Goal: Information Seeking & Learning: Learn about a topic

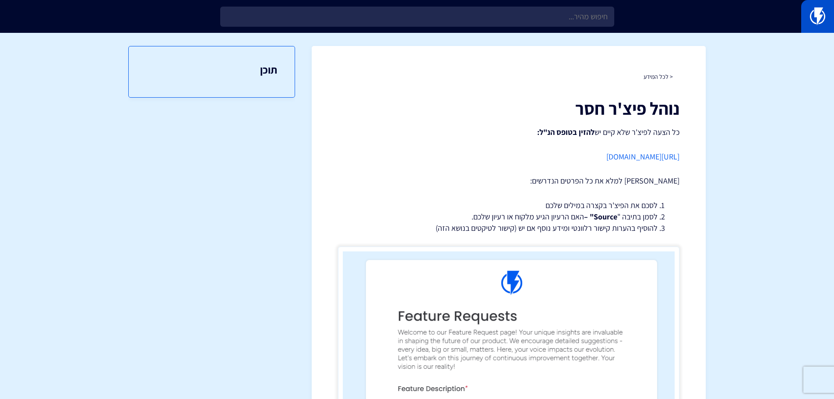
click at [820, 12] on img at bounding box center [817, 16] width 15 height 18
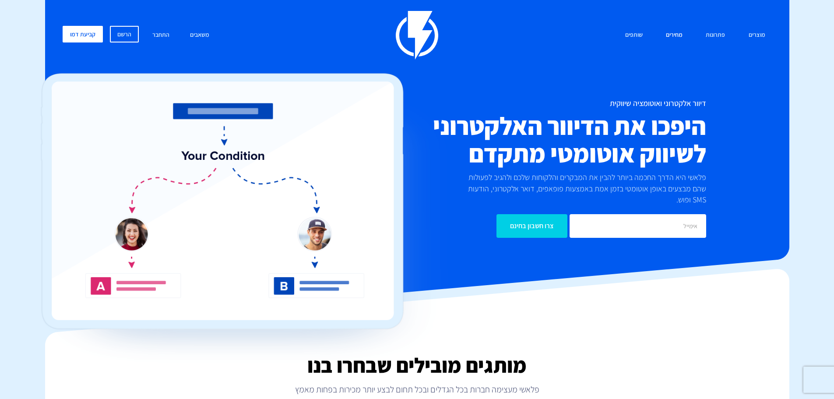
click at [670, 34] on link "מחירים" at bounding box center [674, 35] width 30 height 19
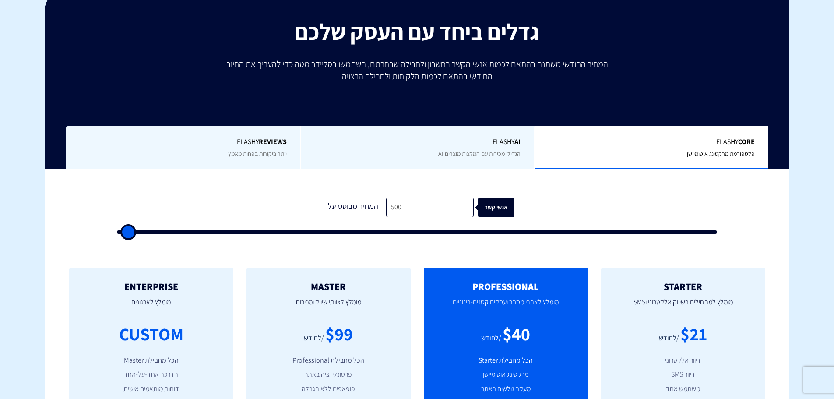
scroll to position [263, 0]
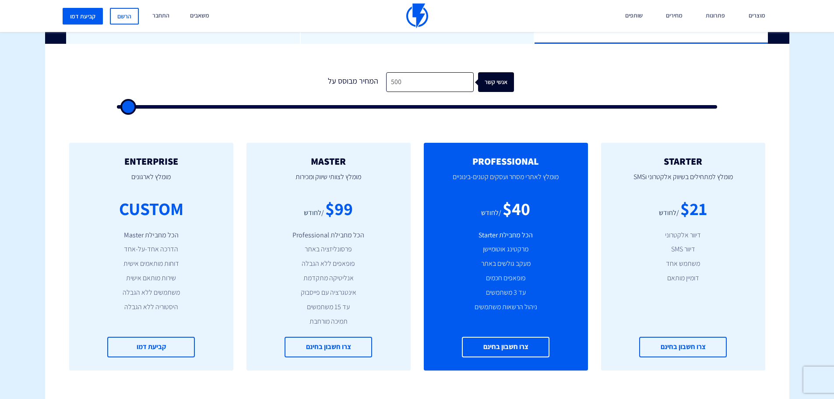
type input "1,500"
type input "1500"
type input "2,000"
type input "2000"
type input "2,500"
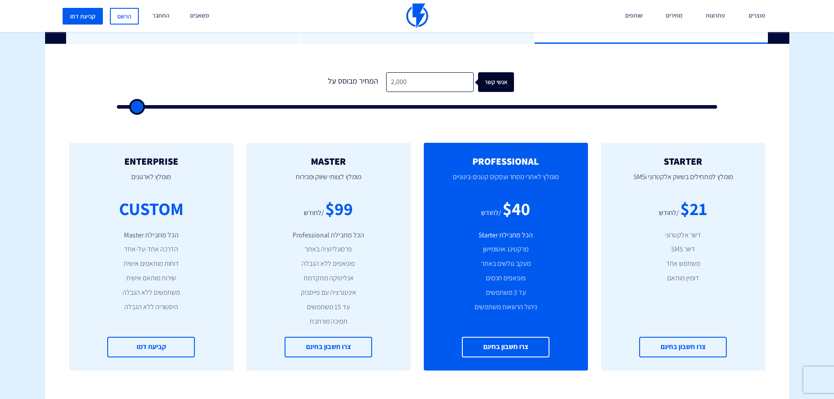
type input "2500"
type input "3,000"
type input "3000"
type input "2,500"
type input "2500"
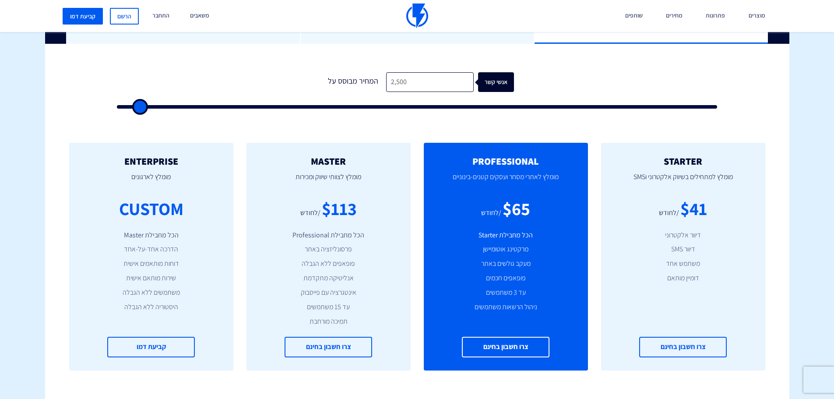
type input "2,000"
type input "2000"
type input "1,500"
type input "1500"
type input "1,000"
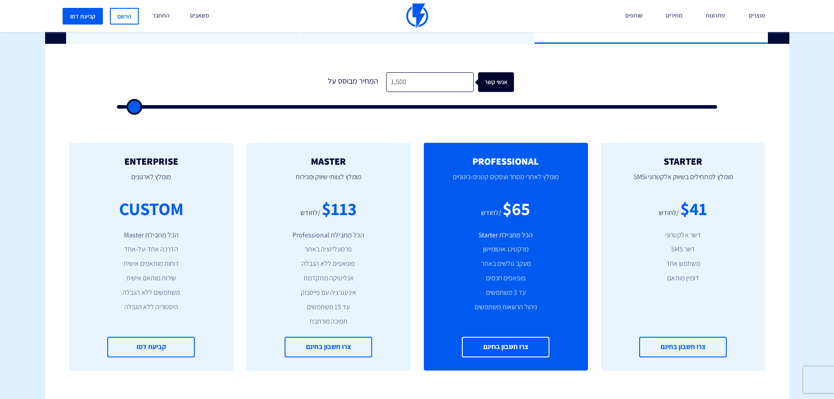
type input "1000"
type input "500"
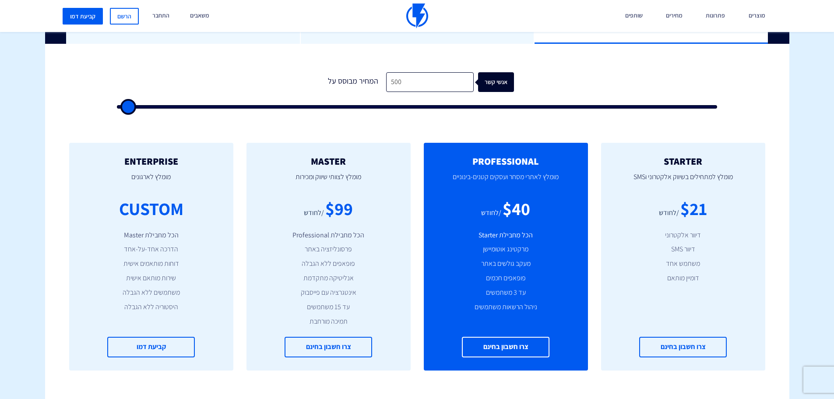
type input "500"
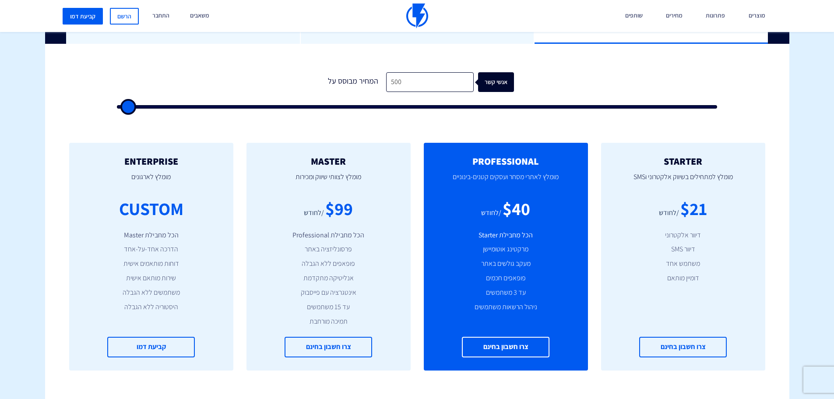
type input "500"
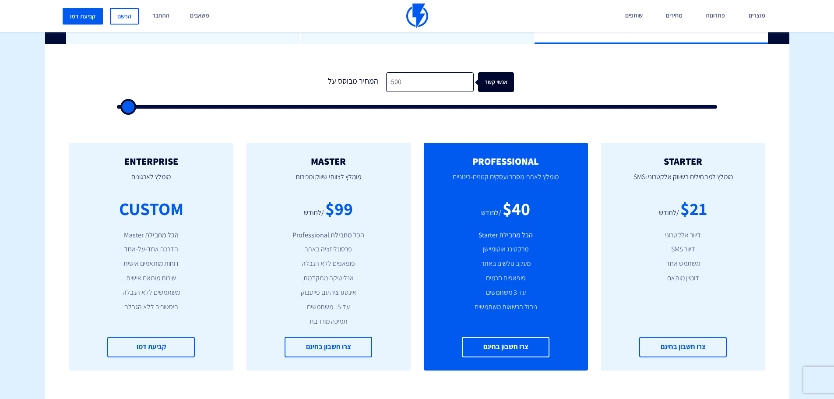
type input "500"
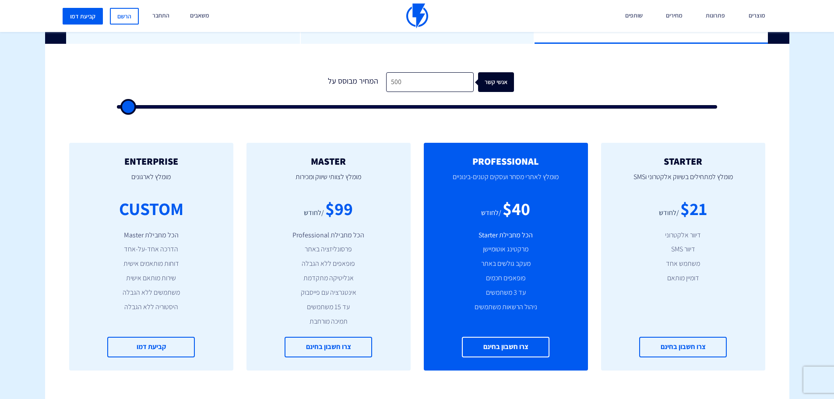
type input "500"
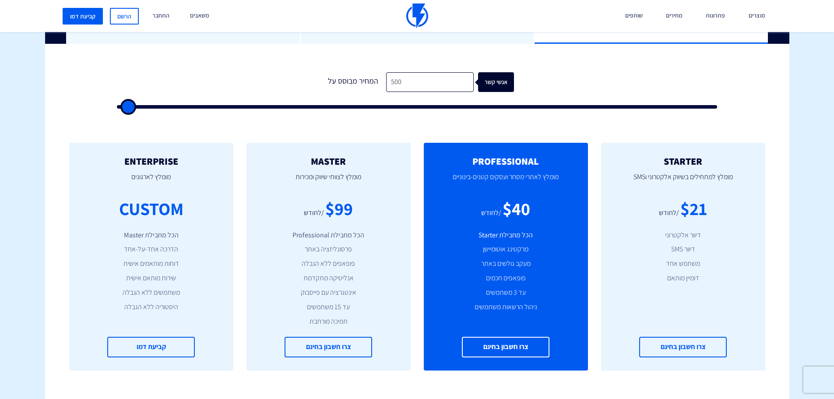
type input "500"
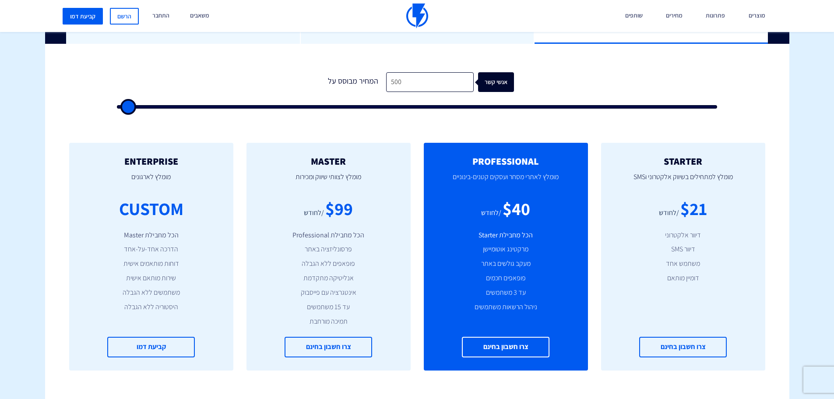
type input "500"
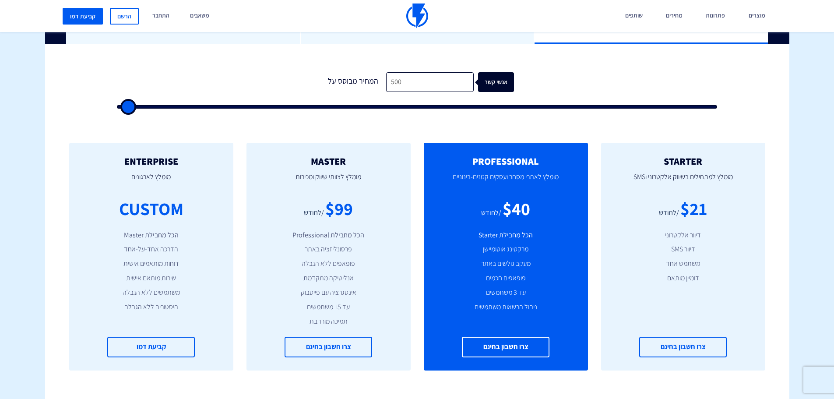
type input "500"
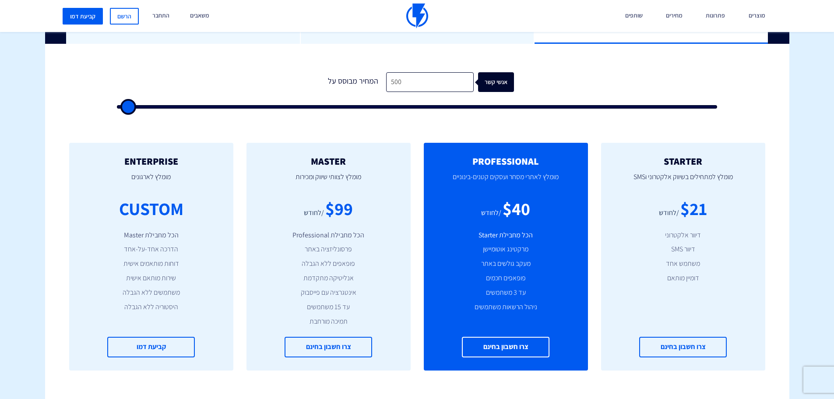
type input "500"
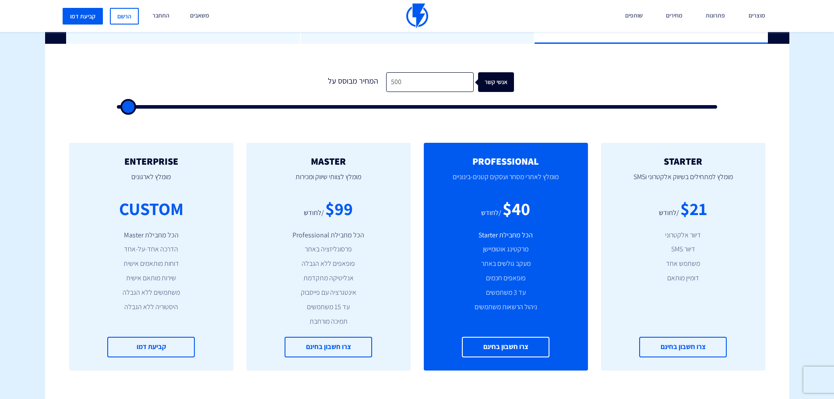
type input "500"
type input "1,000"
type input "1000"
type input "500"
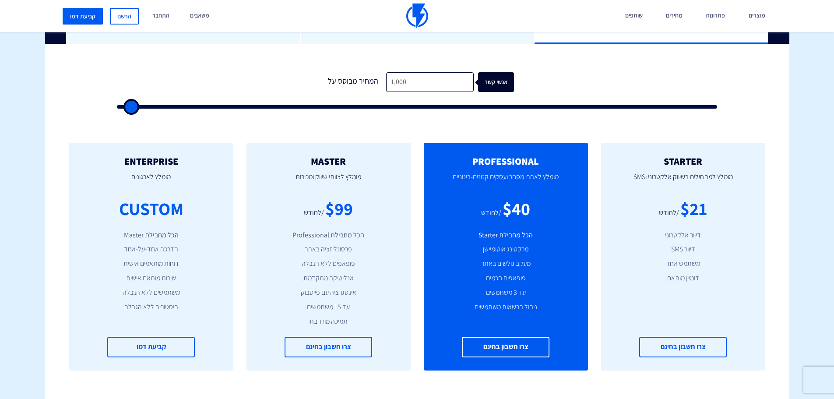
type input "500"
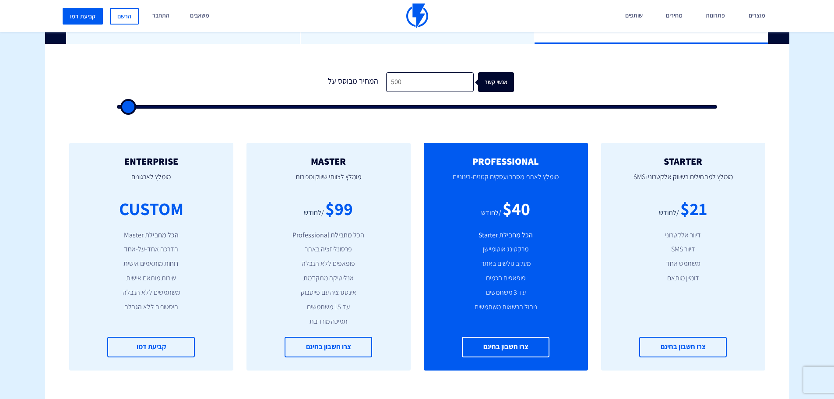
type input "500"
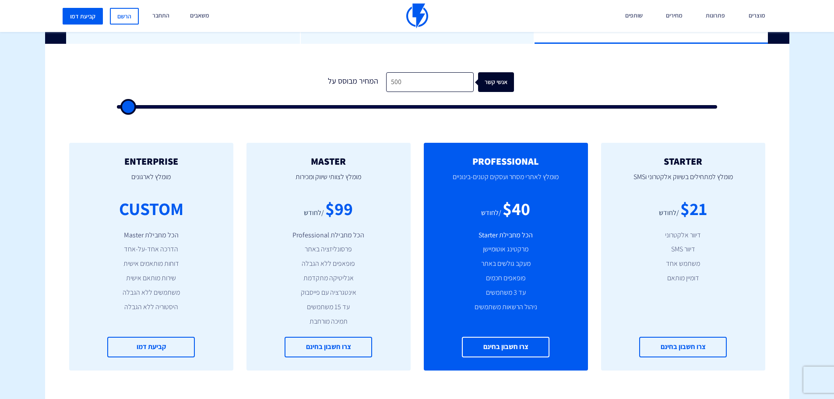
type input "500"
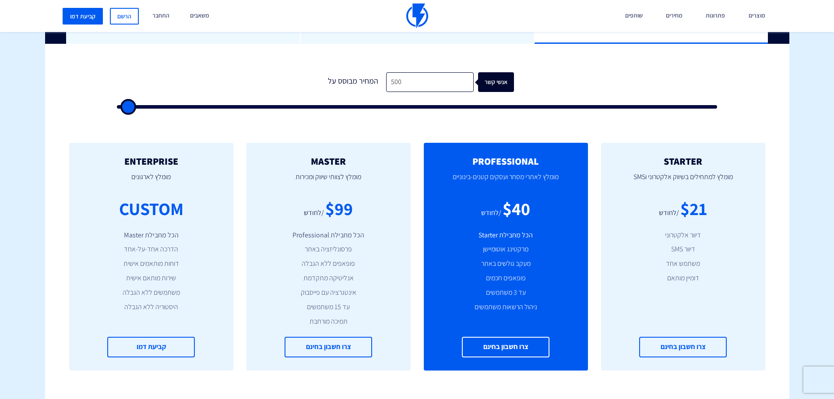
type input "500"
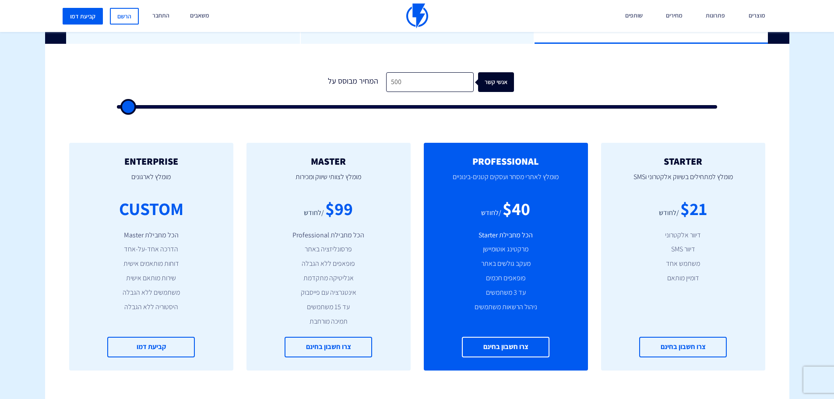
type input "500"
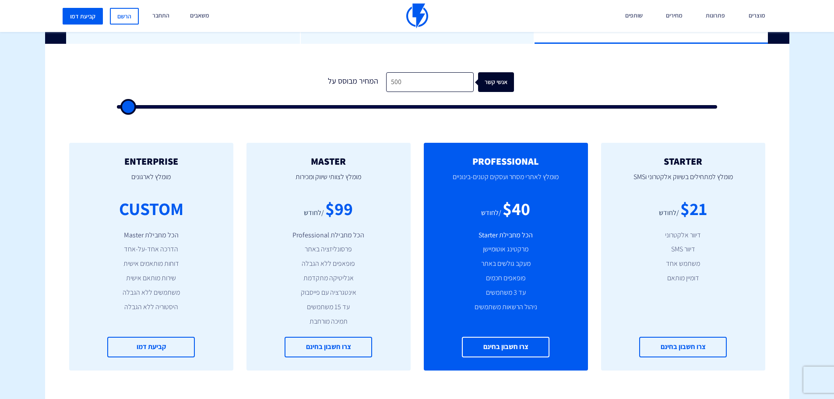
type input "500"
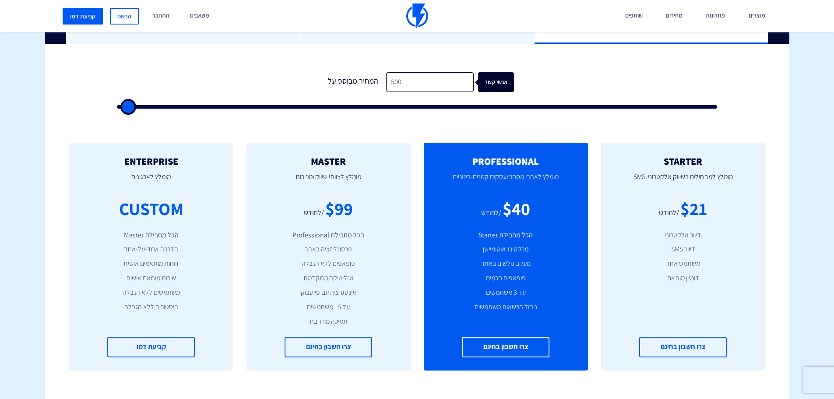
type input "500"
drag, startPoint x: 133, startPoint y: 107, endPoint x: 115, endPoint y: 108, distance: 18.4
click at [117, 108] on input "range" at bounding box center [417, 107] width 601 height 4
type input "1,000"
type input "1000"
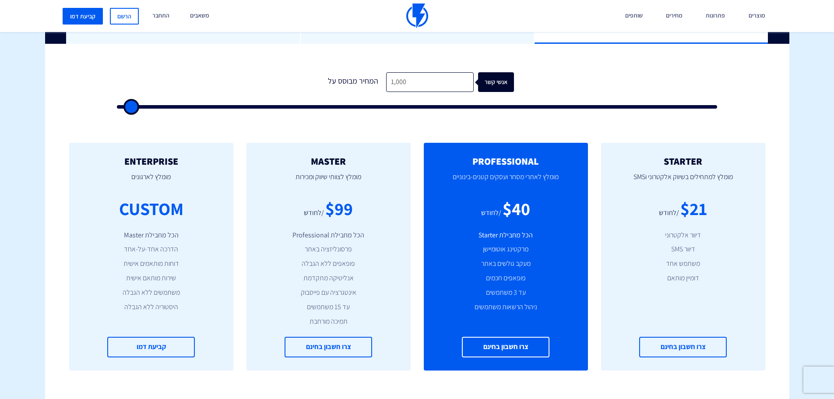
type input "1,500"
drag, startPoint x: 127, startPoint y: 108, endPoint x: 132, endPoint y: 108, distance: 5.3
type input "1500"
click at [132, 108] on input "range" at bounding box center [417, 107] width 601 height 4
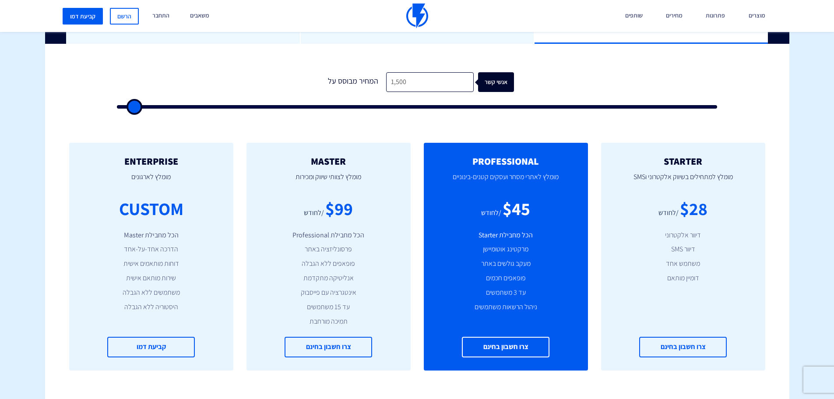
type input "1,000"
type input "1000"
type input "500"
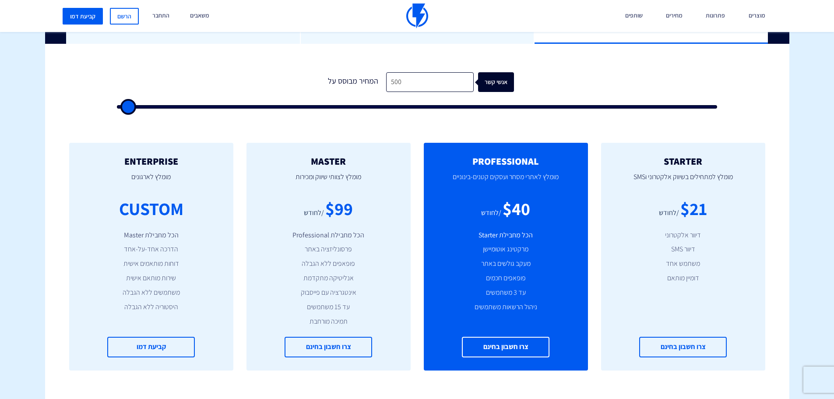
type input "500"
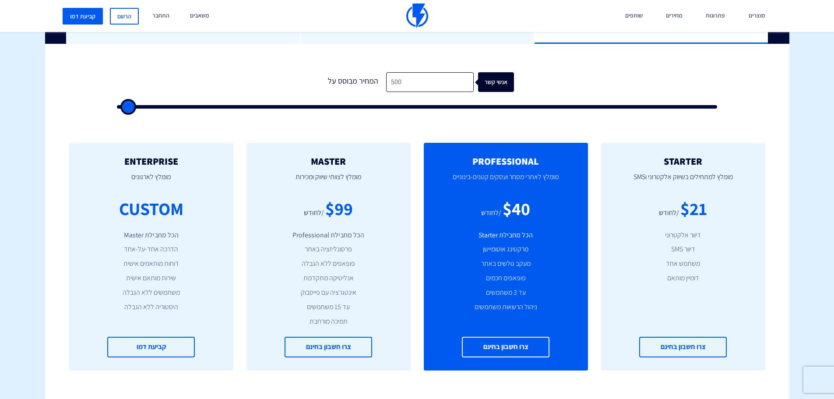
type input "500"
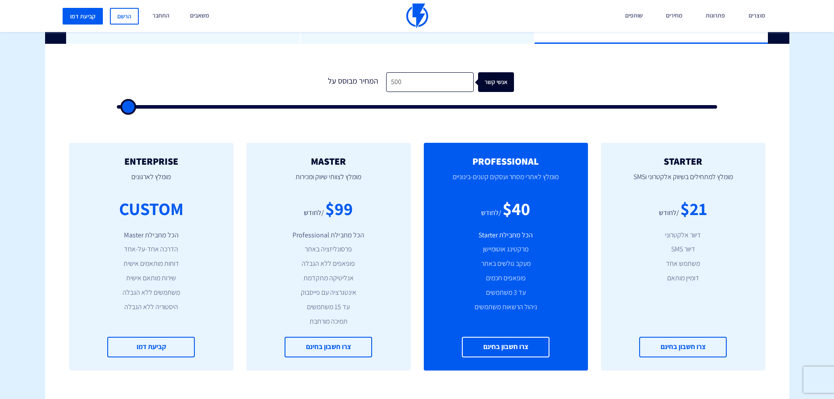
type input "500"
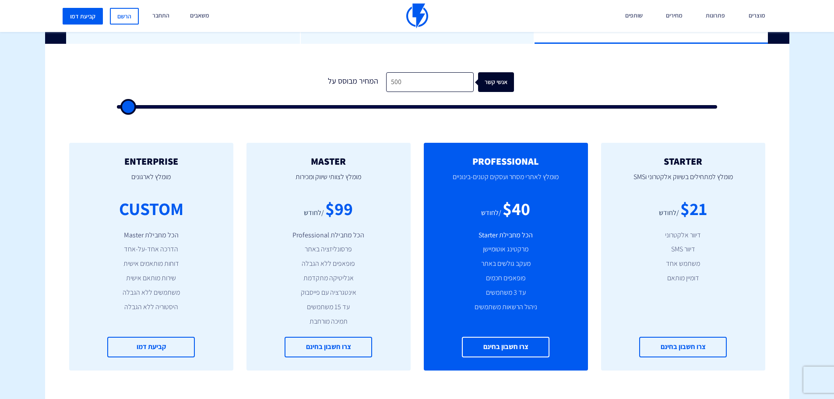
type input "500"
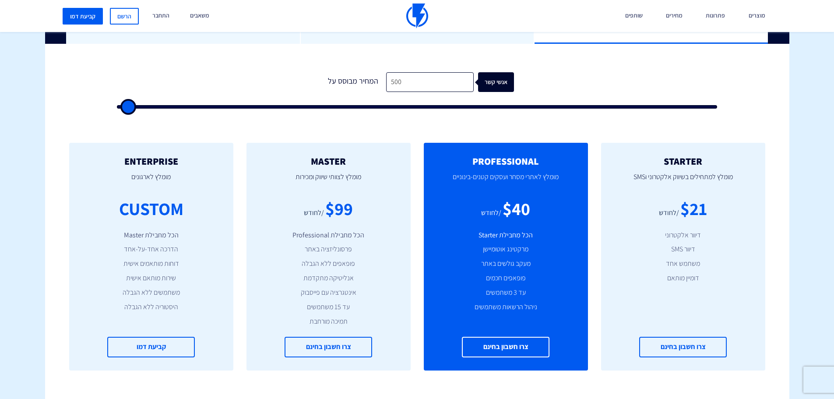
type input "500"
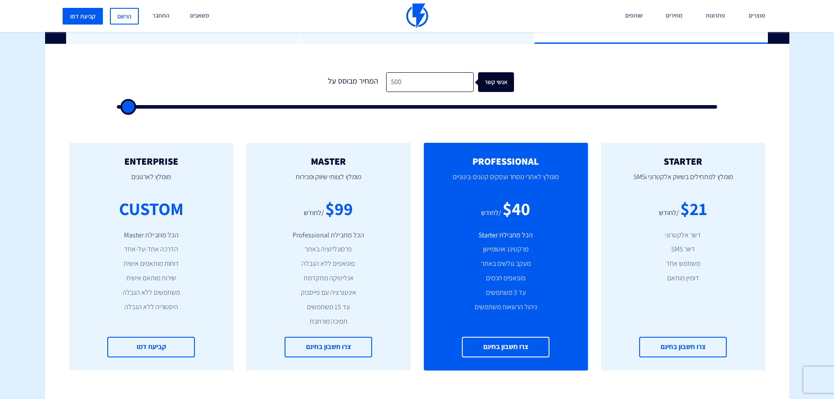
type input "500"
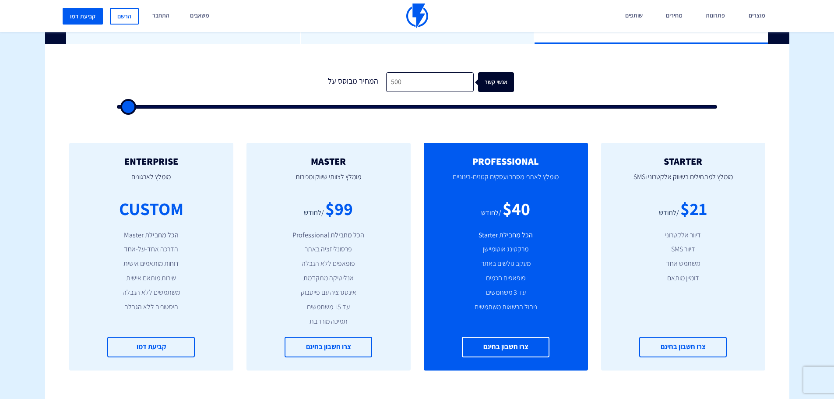
type input "500"
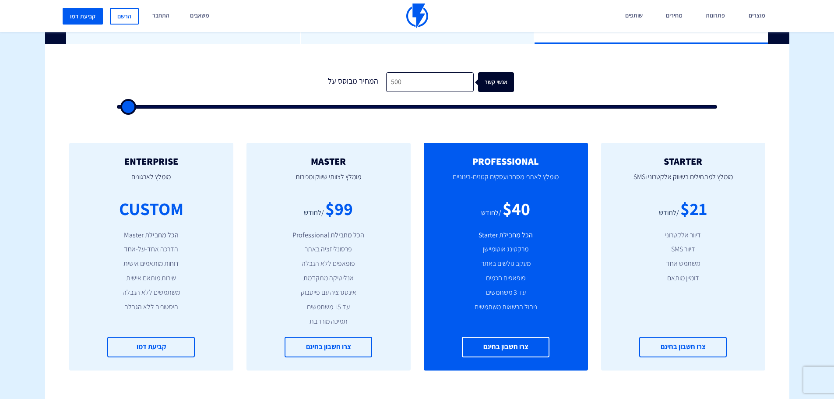
type input "1,000"
type input "1000"
type input "1,500"
type input "1500"
type input "2,000"
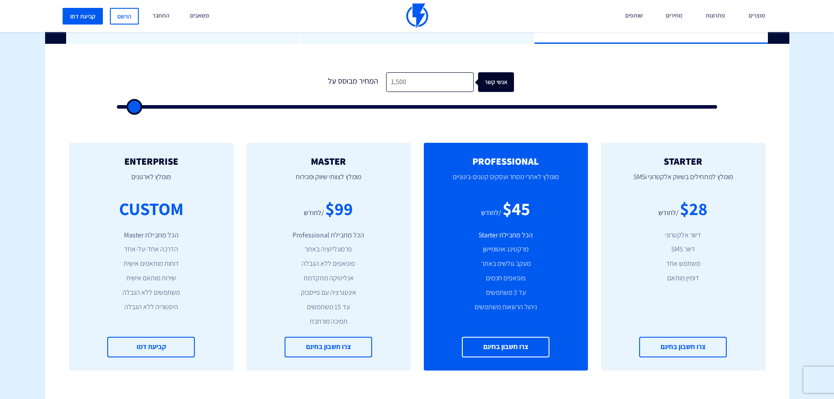
type input "2000"
type input "2,500"
type input "2500"
type input "3,000"
type input "3000"
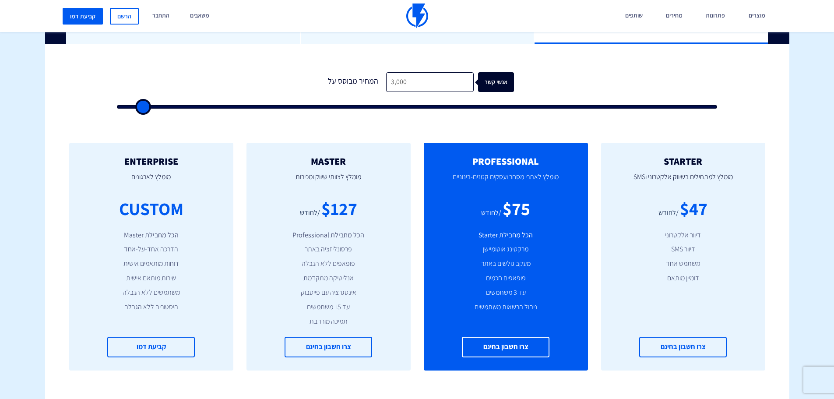
type input "3,500"
type input "3500"
type input "4,000"
type input "4000"
type input "4,500"
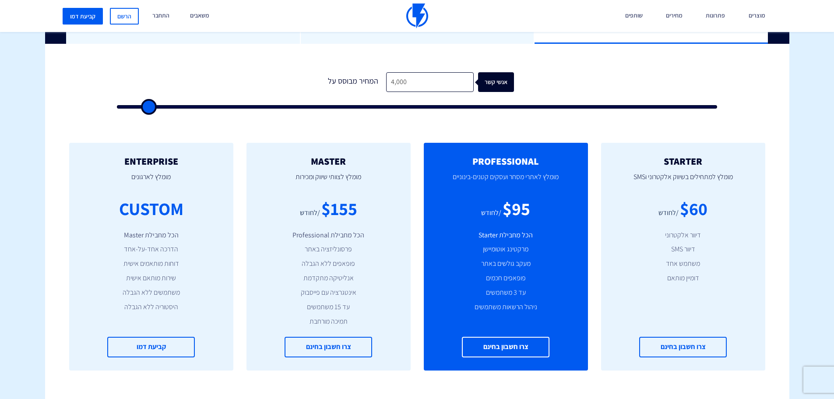
type input "4500"
type input "5,000"
type input "5000"
type input "5,500"
type input "5500"
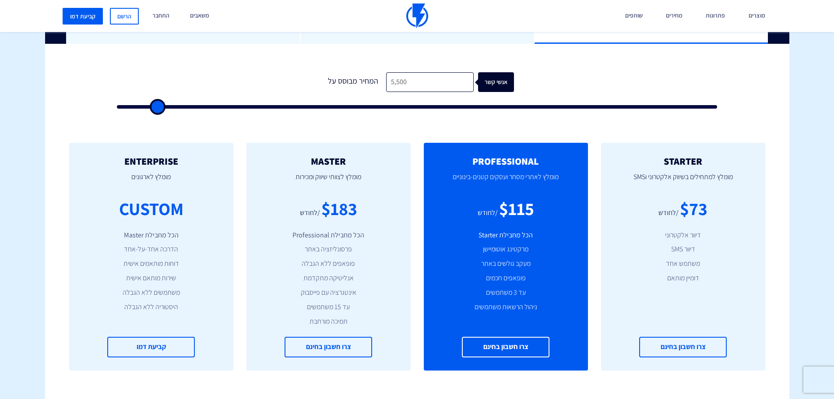
type input "6,000"
type input "6000"
type input "6,500"
type input "6500"
type input "7,000"
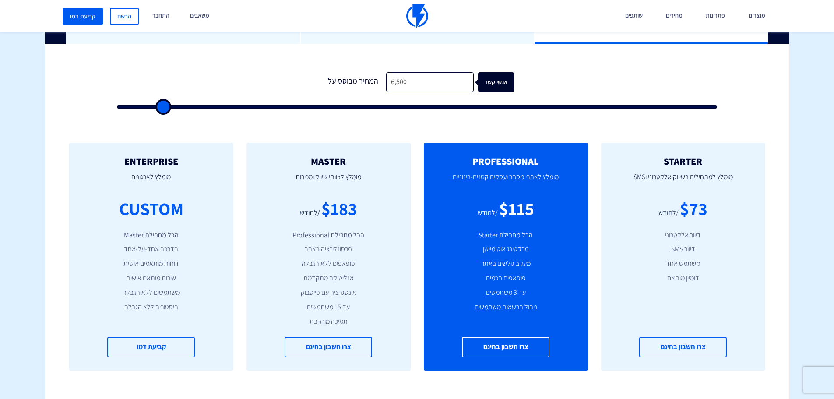
type input "7000"
type input "7,500"
type input "7500"
type input "8,000"
drag, startPoint x: 133, startPoint y: 108, endPoint x: 170, endPoint y: 109, distance: 37.7
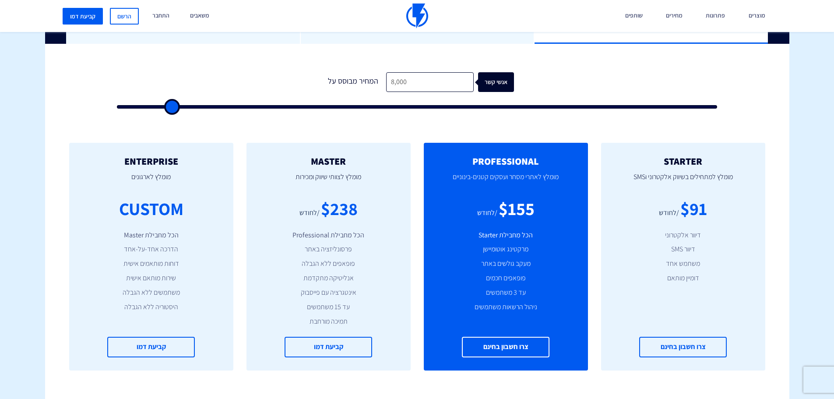
type input "8000"
click at [170, 109] on input "range" at bounding box center [417, 107] width 601 height 4
click at [171, 109] on input "range" at bounding box center [417, 107] width 601 height 4
drag, startPoint x: 405, startPoint y: 84, endPoint x: 392, endPoint y: 81, distance: 13.8
click at [392, 81] on input "8,000" at bounding box center [430, 82] width 88 height 20
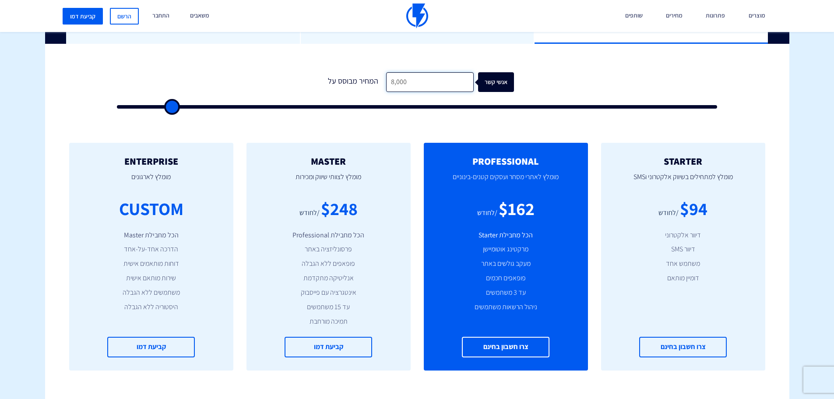
click at [393, 77] on input "8,000" at bounding box center [430, 82] width 88 height 20
